Goal: Information Seeking & Learning: Check status

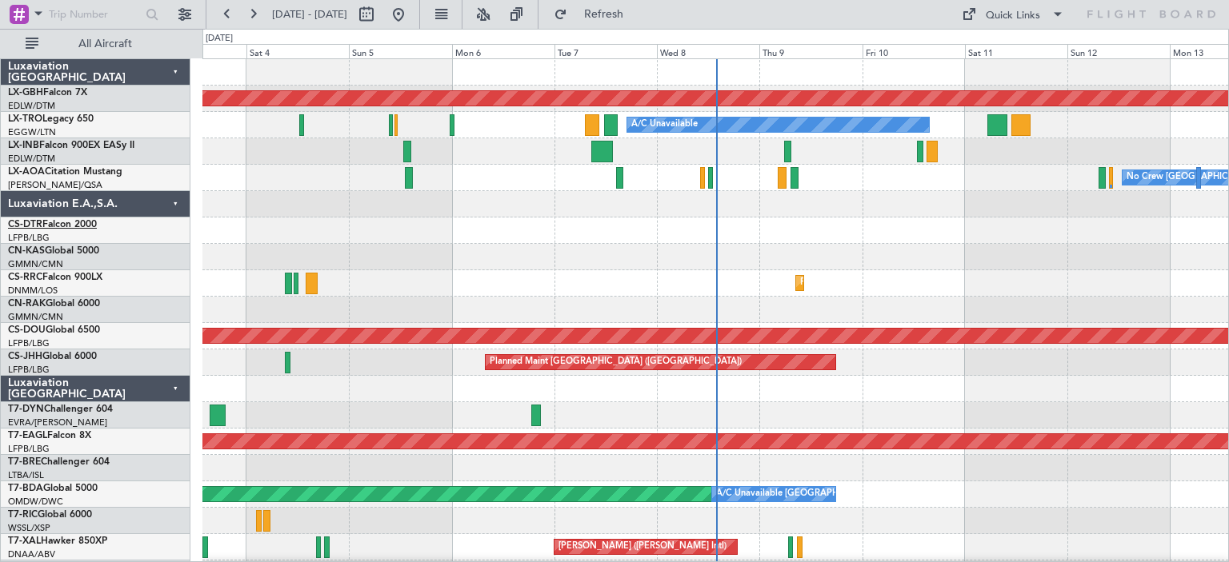
click at [55, 223] on link "CS-DTR Falcon 2000" at bounding box center [52, 225] width 89 height 10
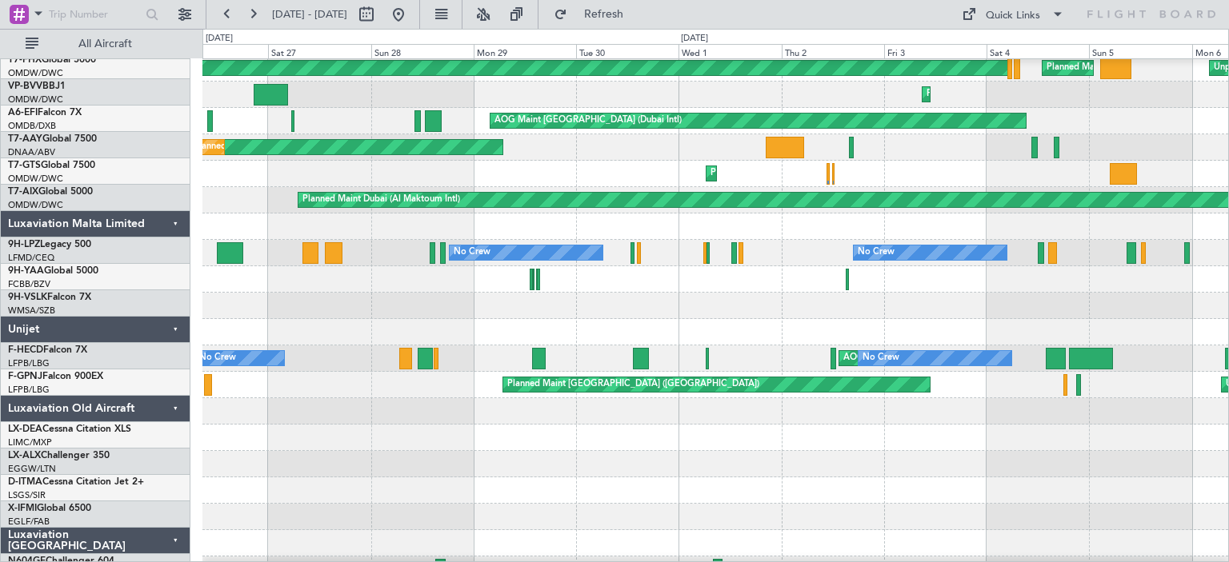
scroll to position [1059, 0]
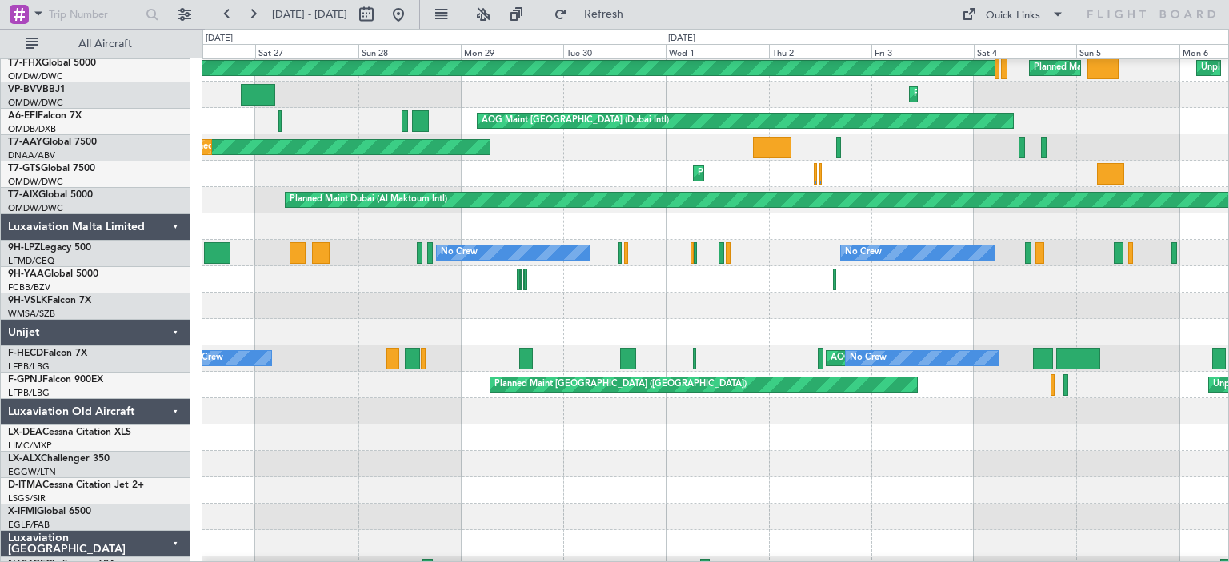
click at [586, 274] on div at bounding box center [714, 279] width 1025 height 26
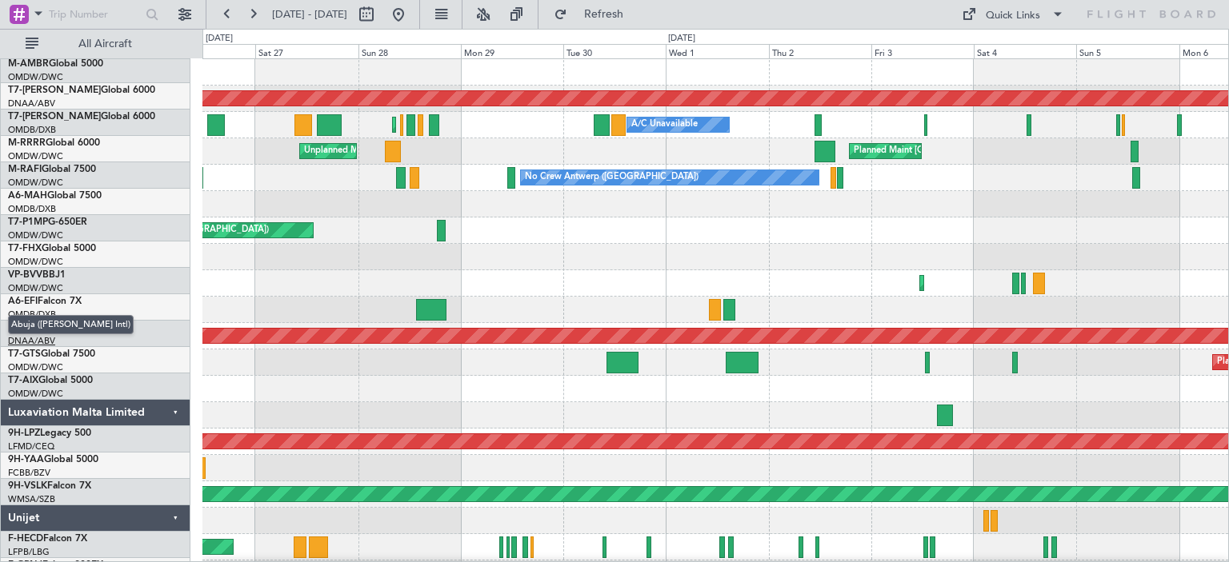
scroll to position [0, 0]
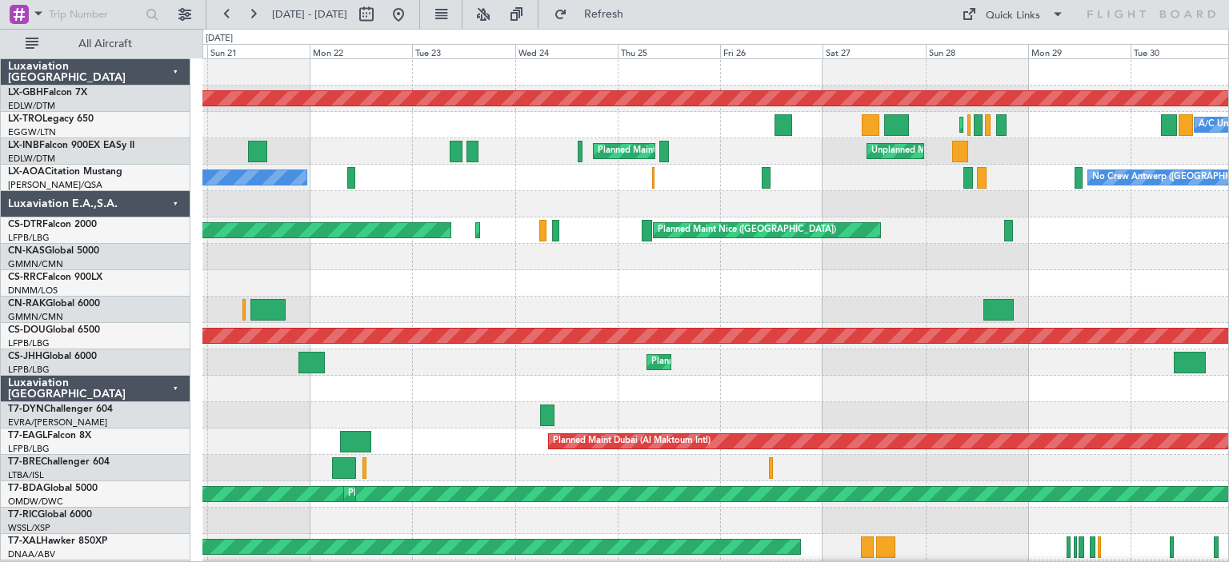
click at [1094, 124] on div "A/C Unavailable Planned Maint [GEOGRAPHIC_DATA] ([GEOGRAPHIC_DATA])" at bounding box center [714, 125] width 1025 height 26
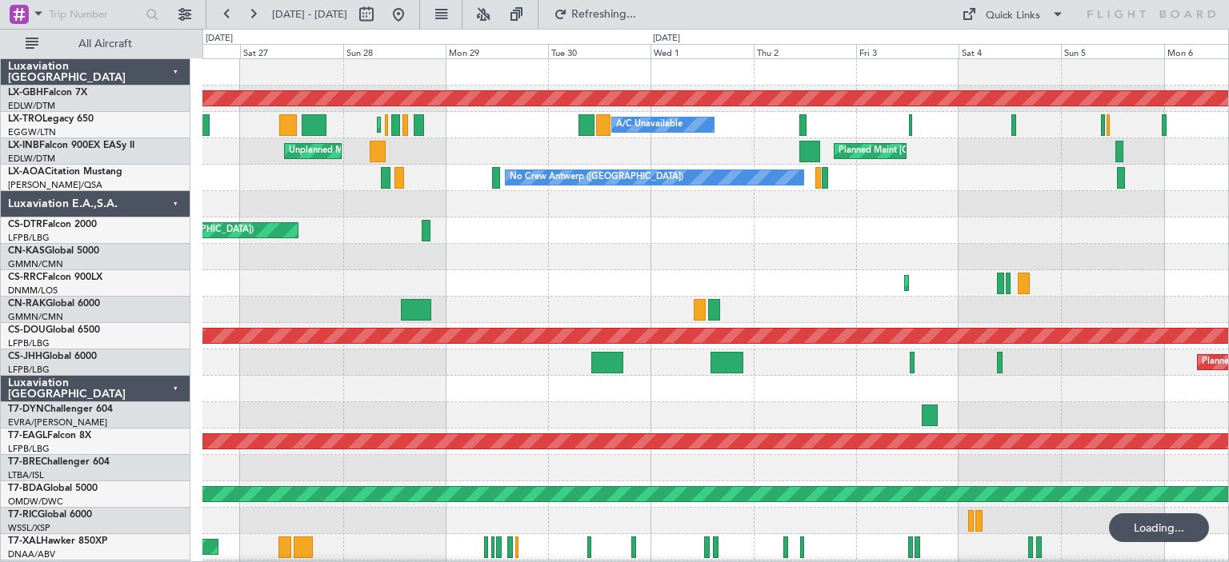
click at [516, 131] on div "A/C Unavailable Planned Maint [GEOGRAPHIC_DATA] ([GEOGRAPHIC_DATA]) A/C Unavail…" at bounding box center [714, 125] width 1025 height 26
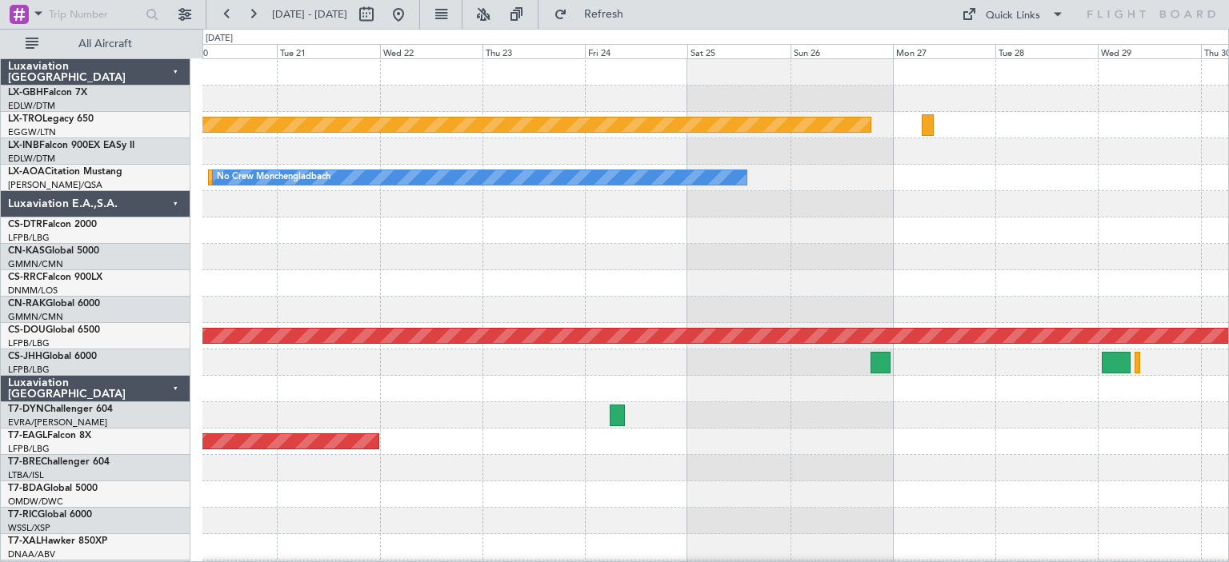
click at [438, 236] on div at bounding box center [714, 231] width 1025 height 26
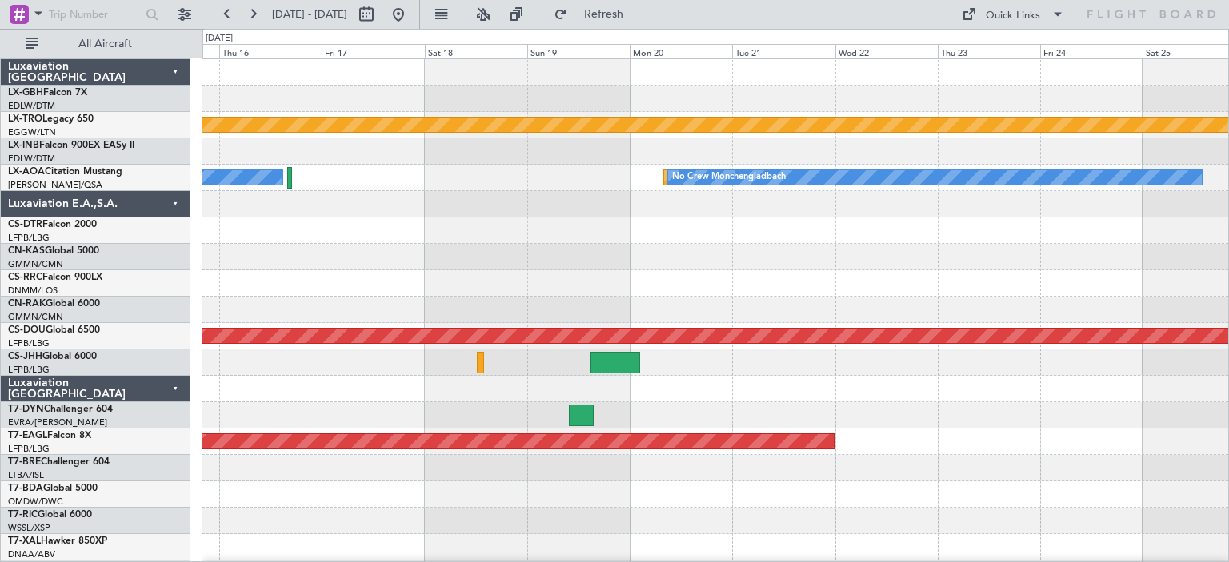
click at [1228, 236] on div "Planned Maint Nurnberg Planned Maint [GEOGRAPHIC_DATA] (Riga Intl) Planned Main…" at bounding box center [614, 295] width 1229 height 533
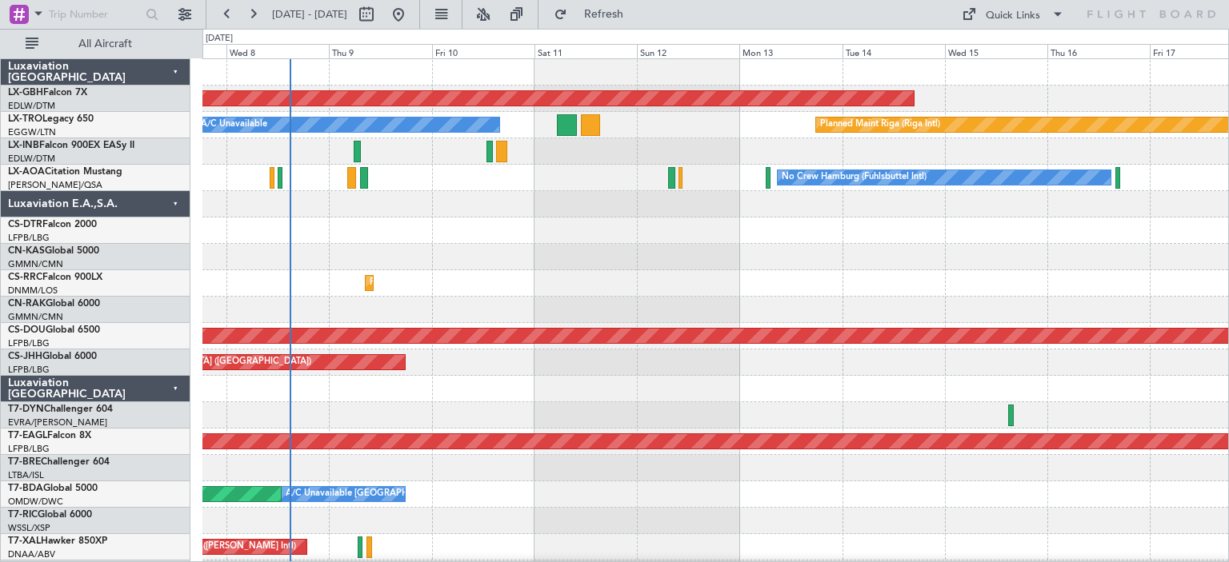
click at [1228, 237] on div "Planned Maint Nurnberg Planned Maint [GEOGRAPHIC_DATA] (Riga Intl) A/C Unavaila…" at bounding box center [614, 295] width 1229 height 533
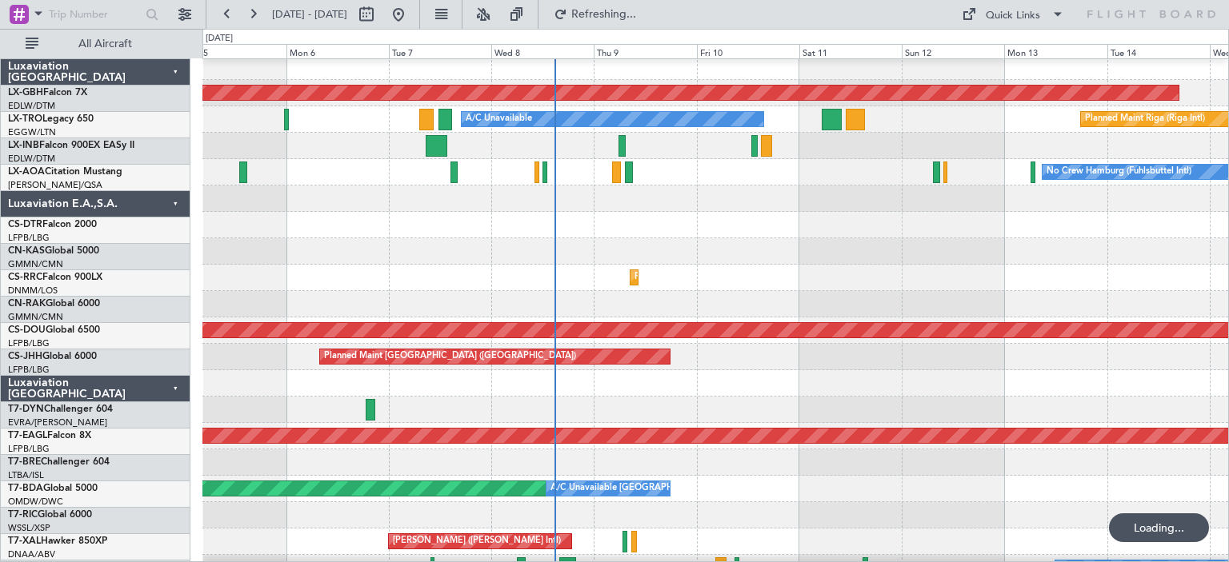
scroll to position [6, 0]
